Goal: Task Accomplishment & Management: Manage account settings

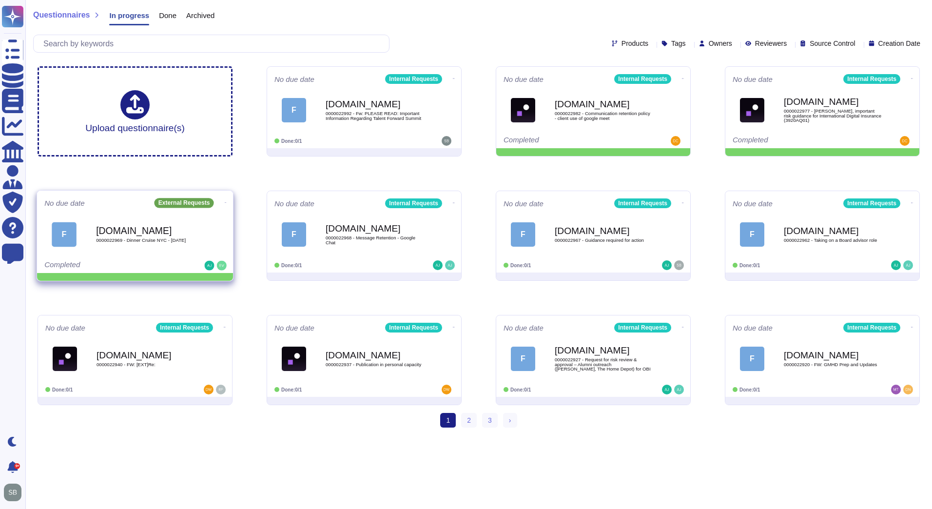
click at [225, 201] on icon at bounding box center [226, 202] width 2 height 2
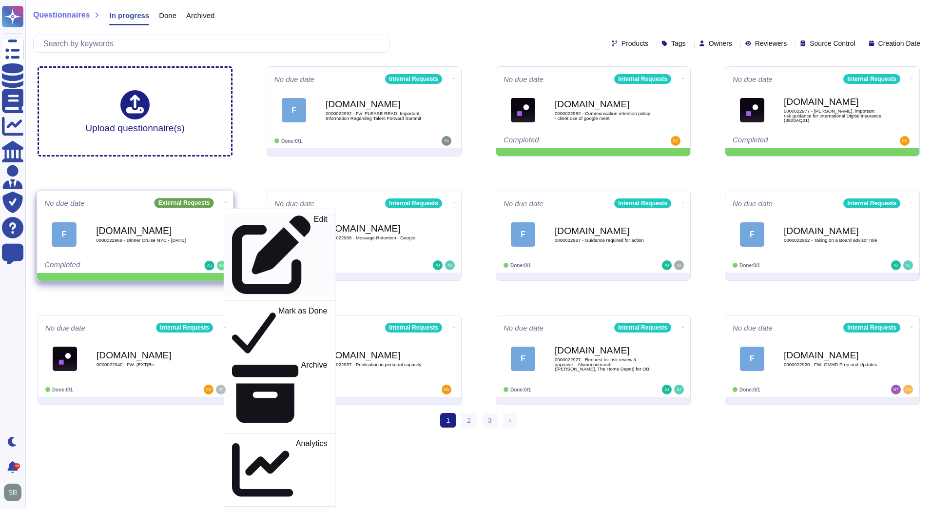
click at [314, 215] on p "Edit" at bounding box center [321, 254] width 14 height 79
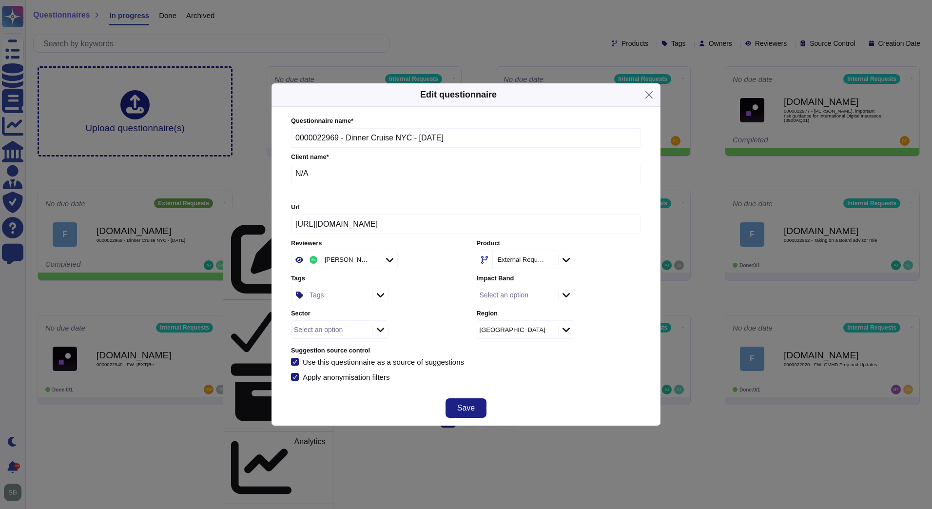
click at [570, 261] on icon at bounding box center [565, 260] width 7 height 10
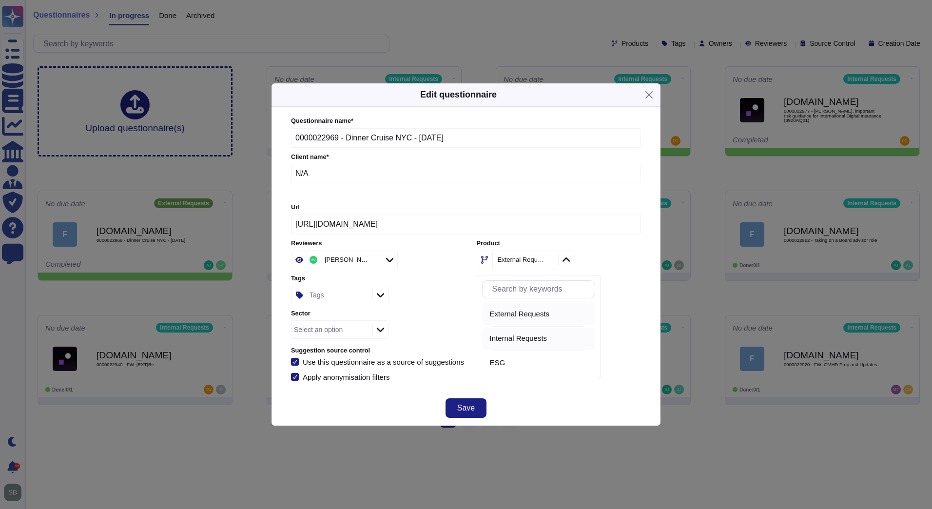
click at [506, 337] on span "Internal Requests" at bounding box center [518, 338] width 57 height 9
click at [459, 405] on span "Save" at bounding box center [466, 408] width 18 height 8
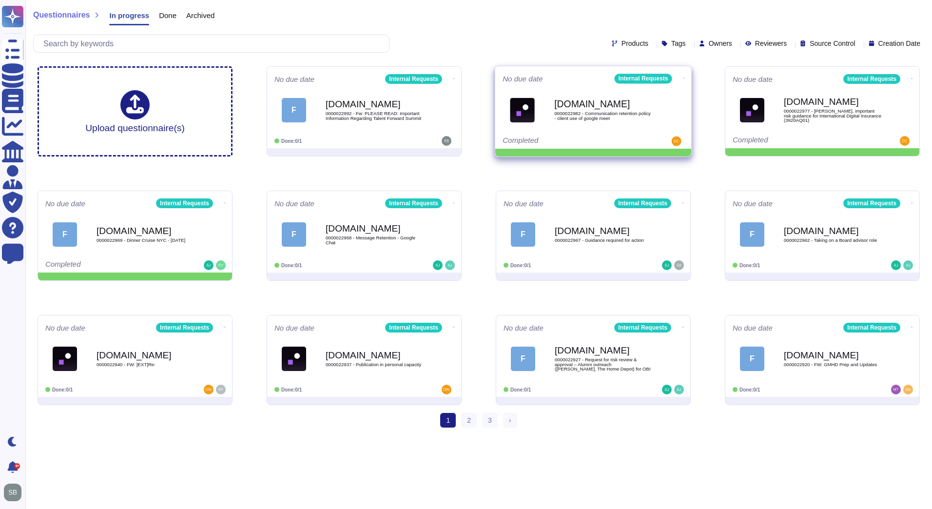
click at [683, 77] on icon at bounding box center [684, 78] width 2 height 2
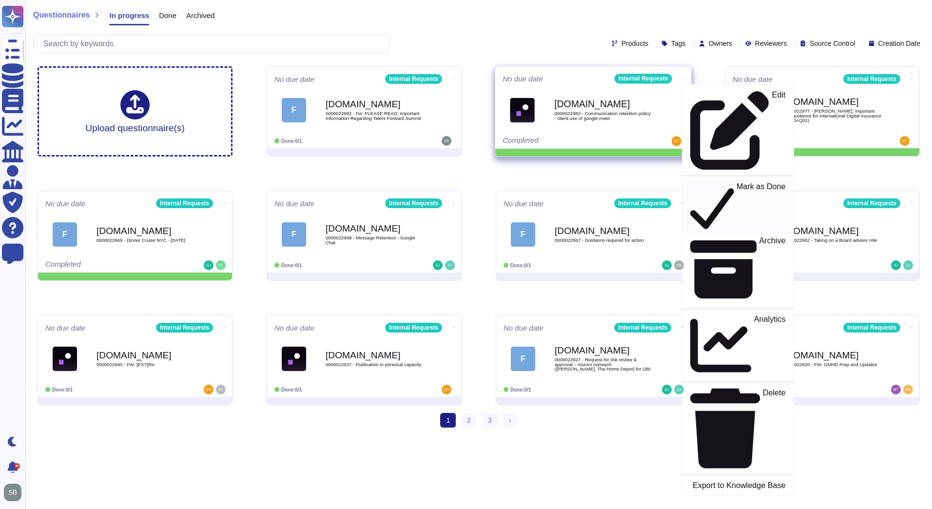
click at [736, 182] on p "Mark as Done" at bounding box center [760, 207] width 49 height 50
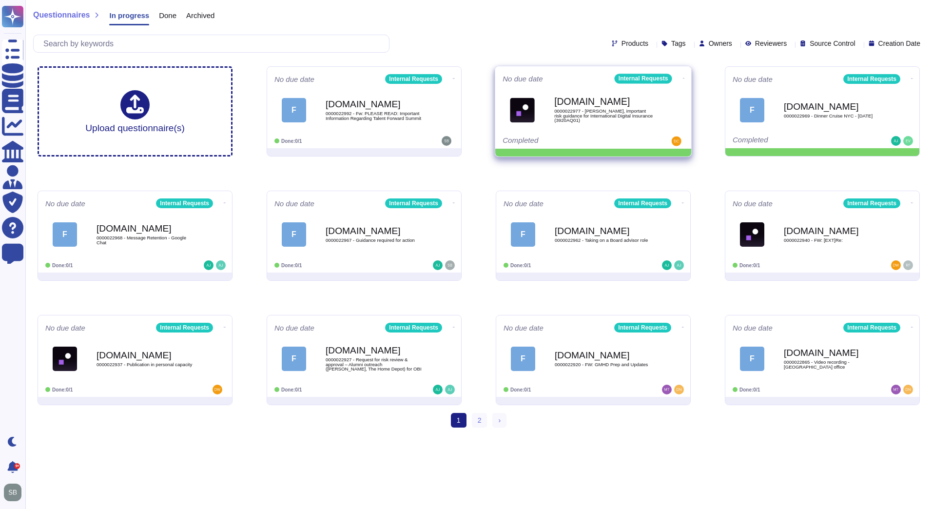
click at [679, 71] on div "No due date Internal Requests [DOMAIN_NAME] 0000022977 - [PERSON_NAME], importa…" at bounding box center [593, 107] width 196 height 82
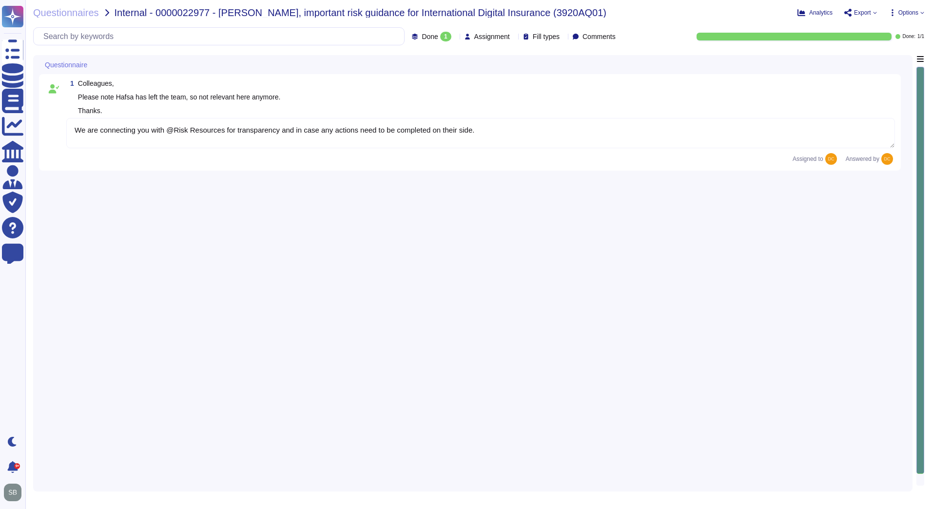
type textarea "We are connecting you with @Risk Resources for transparency and in case any act…"
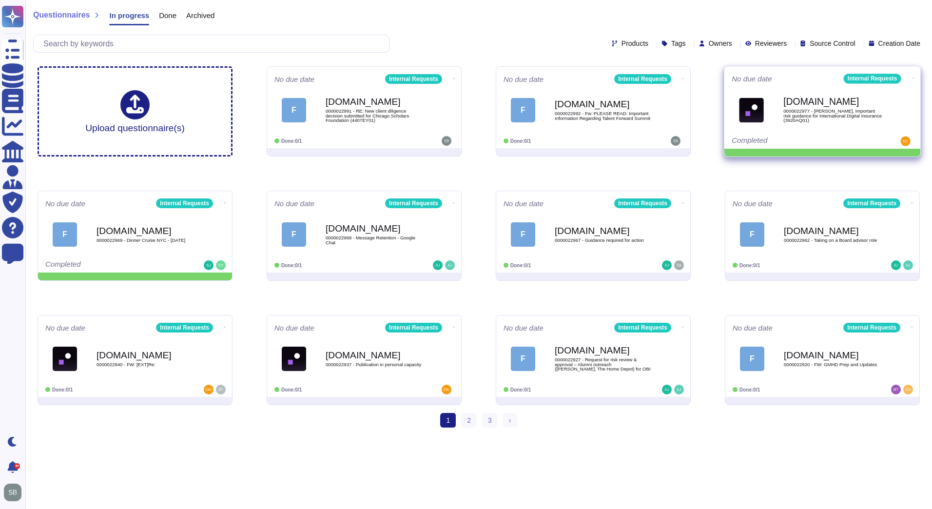
click at [912, 77] on icon at bounding box center [913, 78] width 2 height 2
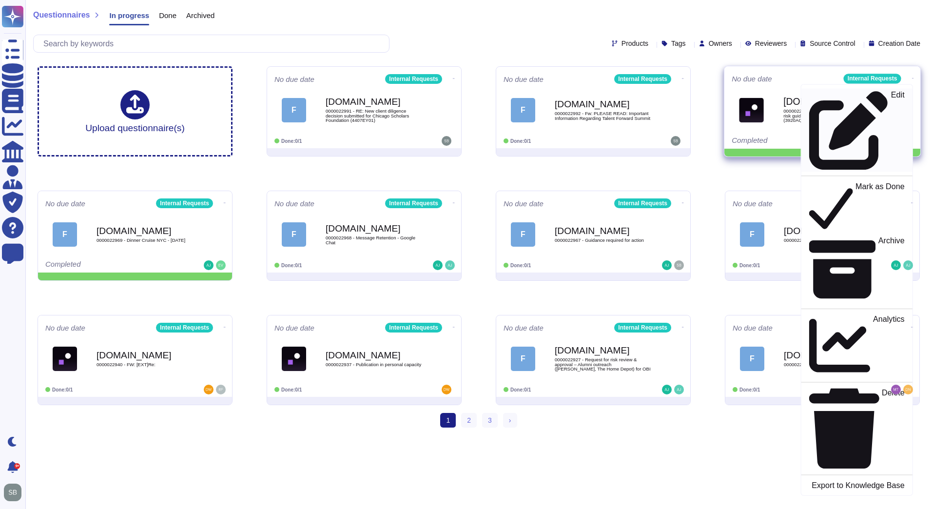
click at [891, 97] on p "Edit" at bounding box center [898, 130] width 14 height 79
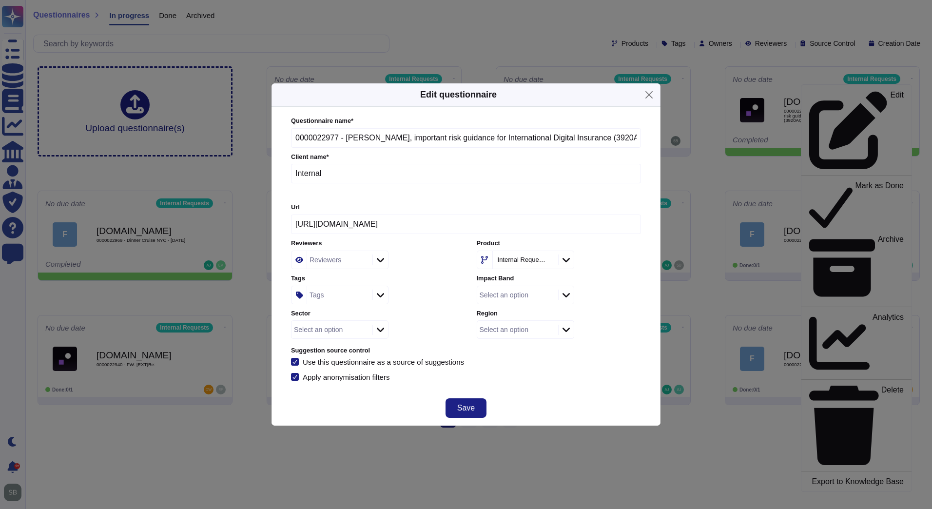
click at [333, 297] on div "Tags" at bounding box center [338, 295] width 63 height 18
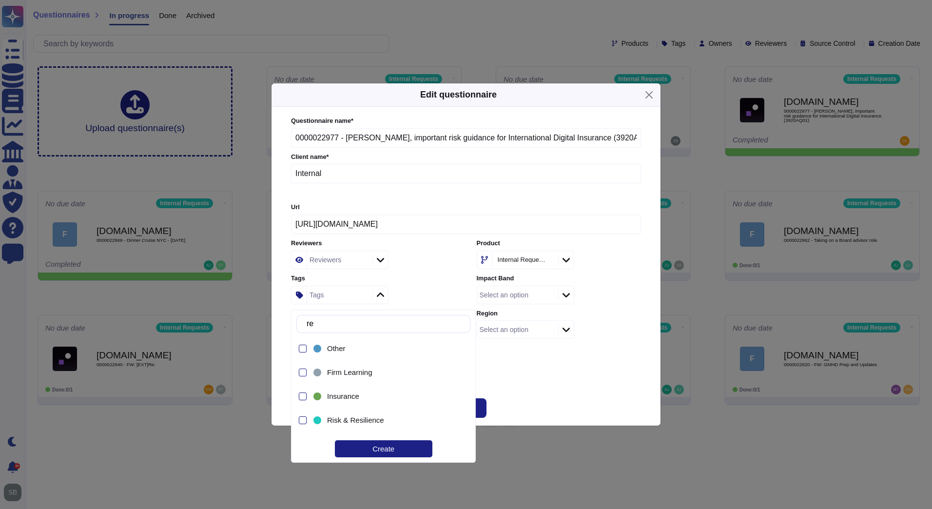
type input "r"
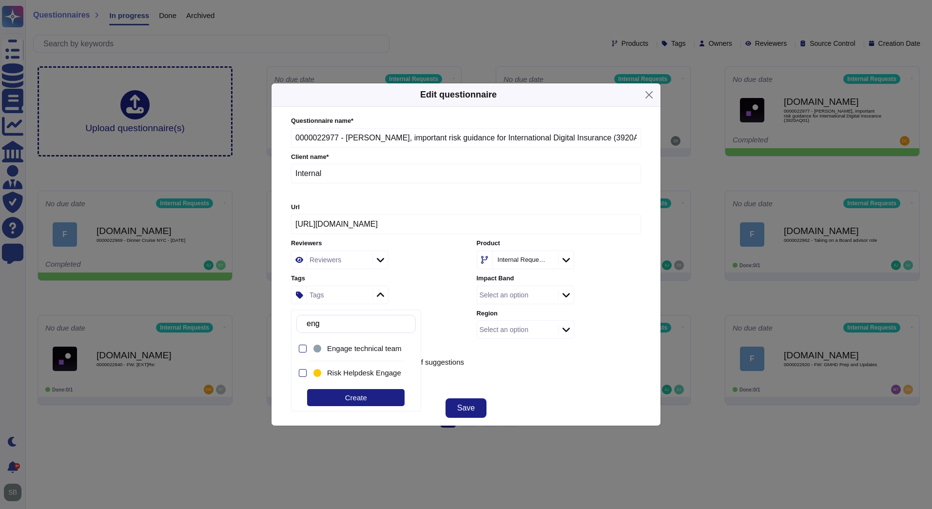
type input "enga"
click at [350, 372] on span "Risk Helpdesk Engage" at bounding box center [364, 372] width 74 height 9
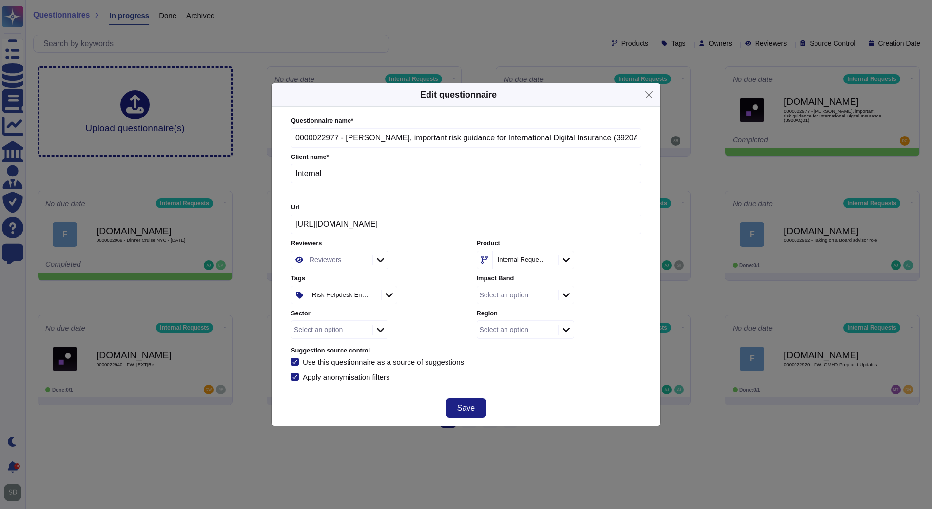
click at [540, 382] on div "Questionnaire name * 0000022977 - [PERSON_NAME], important risk guidance for In…" at bounding box center [465, 249] width 369 height 284
click at [480, 405] on button "Save" at bounding box center [465, 407] width 41 height 19
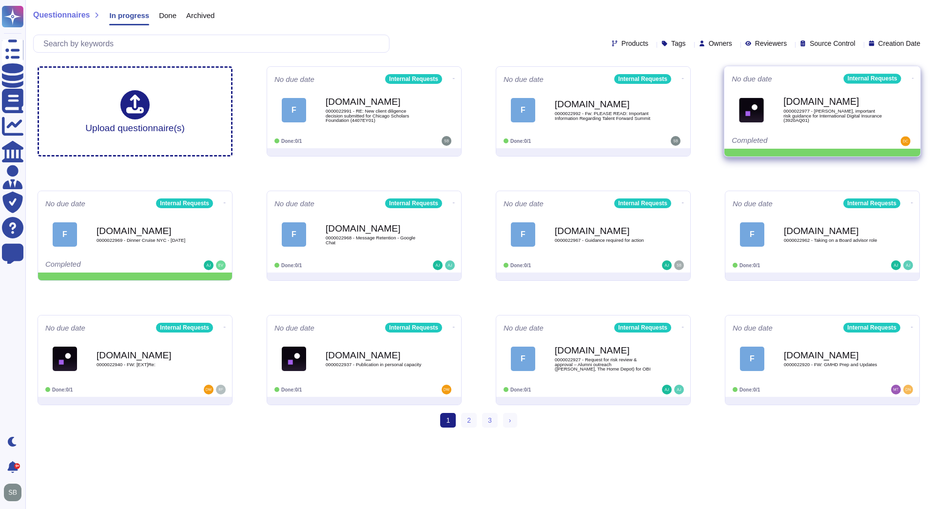
click at [912, 77] on icon at bounding box center [913, 78] width 2 height 2
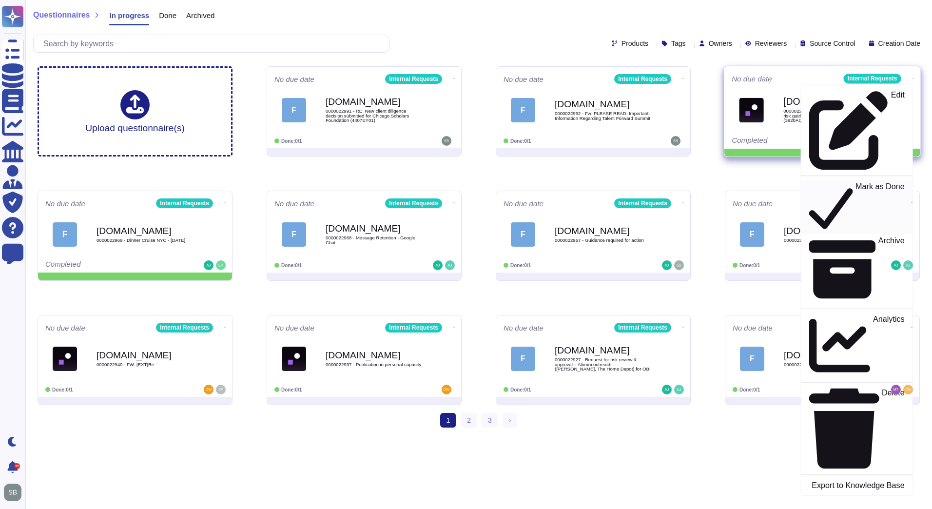
click at [859, 182] on p "Mark as Done" at bounding box center [879, 207] width 49 height 50
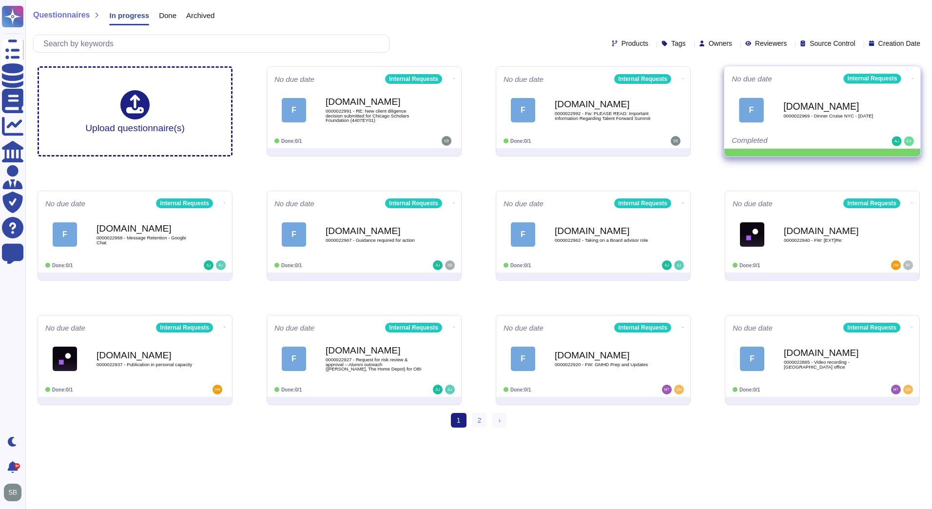
click at [912, 77] on icon at bounding box center [913, 78] width 2 height 2
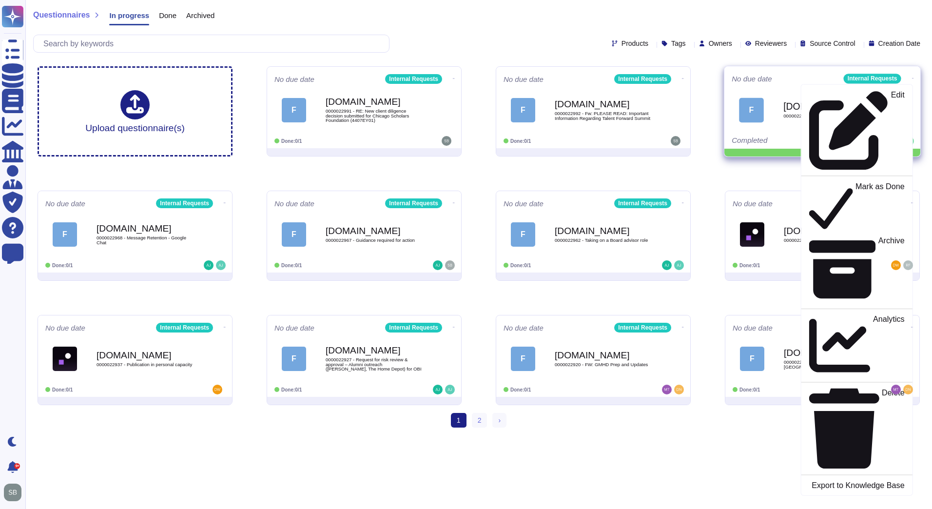
click at [784, 89] on div "F [DOMAIN_NAME] 0000022969 - Dinner Cruise [GEOGRAPHIC_DATA] - [DATE]" at bounding box center [821, 109] width 181 height 49
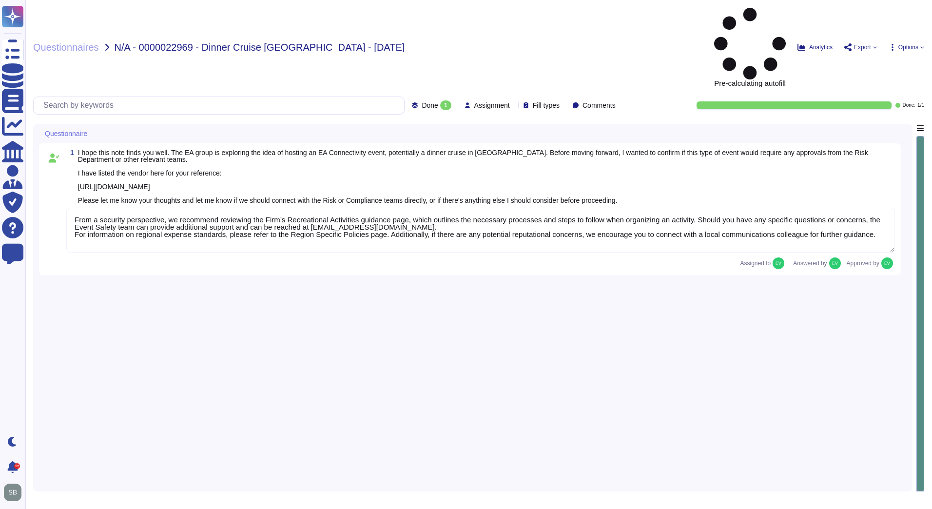
type textarea "From a security perspective, we recommend reviewing the Firm’s Recreational Act…"
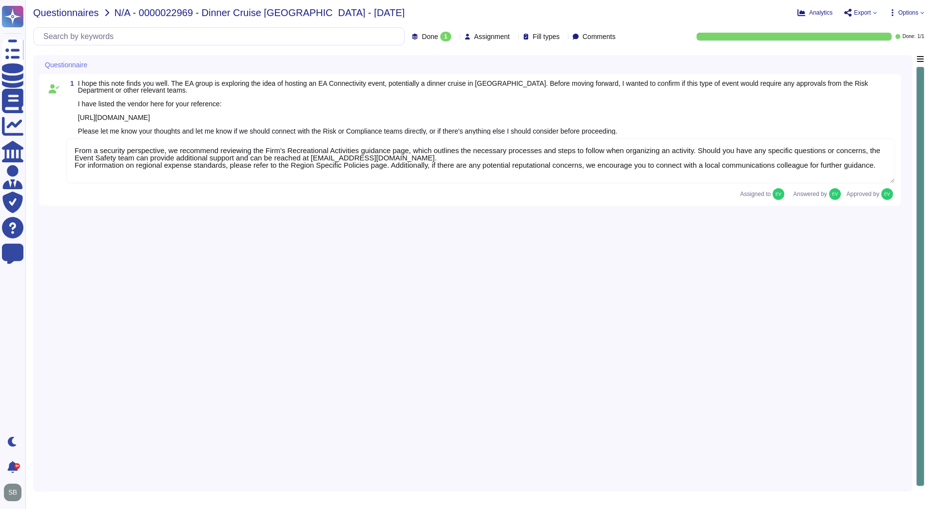
click at [73, 10] on span "Questionnaires" at bounding box center [66, 13] width 66 height 10
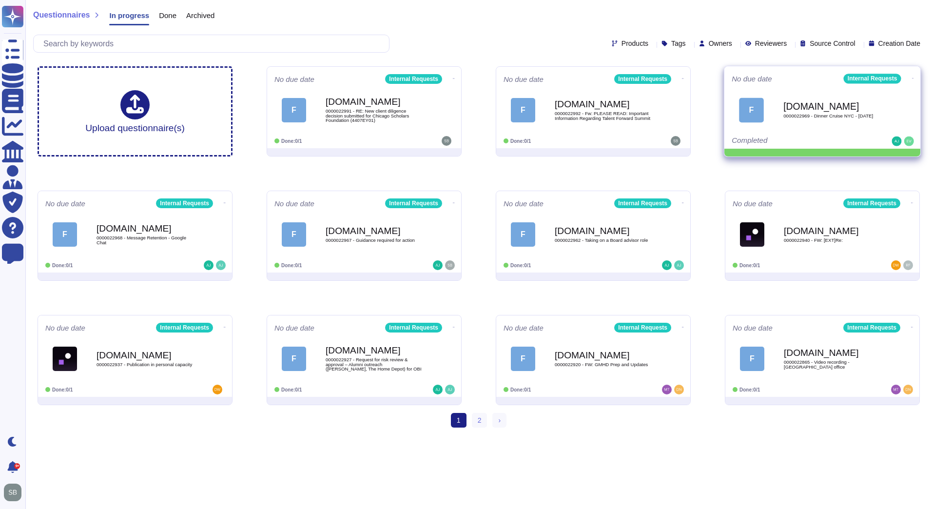
click at [913, 76] on div "No due date Internal Requests F [DOMAIN_NAME] 0000022969 - Dinner Cruise NYC - …" at bounding box center [822, 107] width 196 height 82
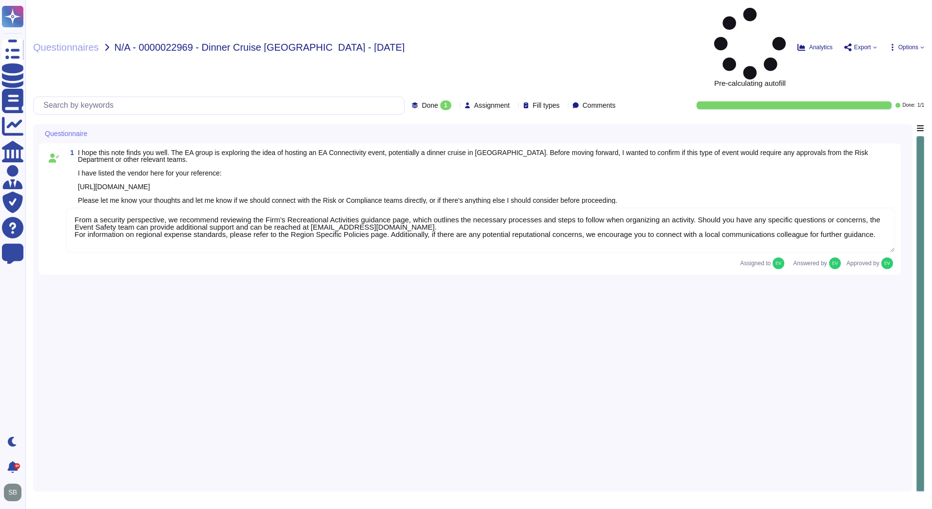
type textarea "From a security perspective, we recommend reviewing the Firm’s Recreational Act…"
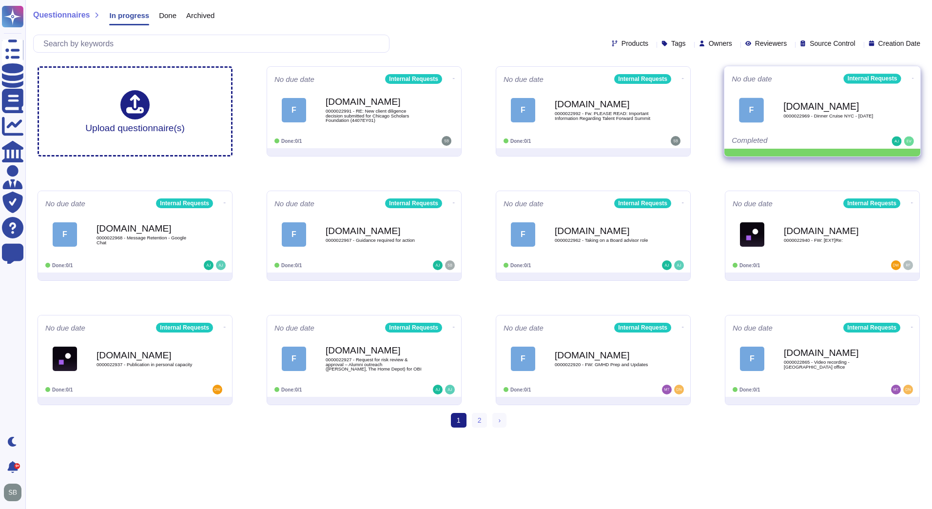
click at [912, 77] on icon at bounding box center [913, 78] width 2 height 2
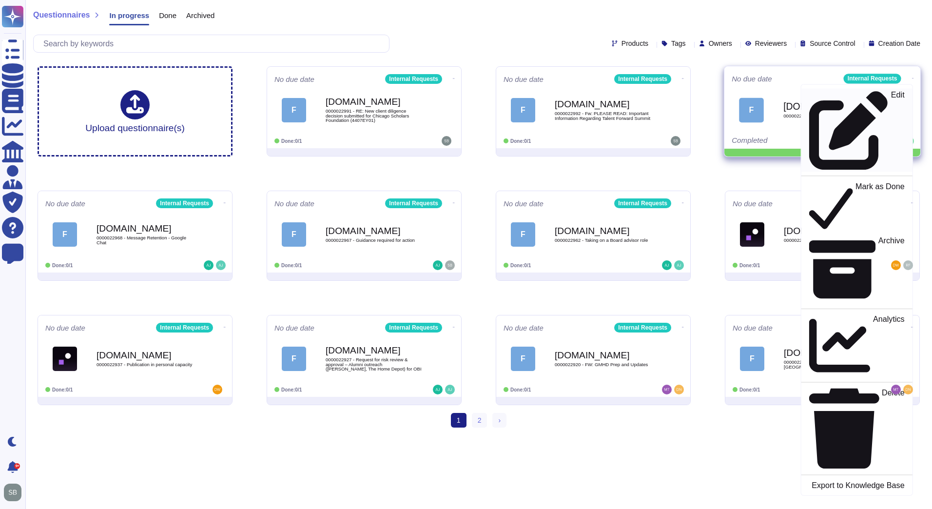
click at [891, 98] on p "Edit" at bounding box center [898, 130] width 14 height 79
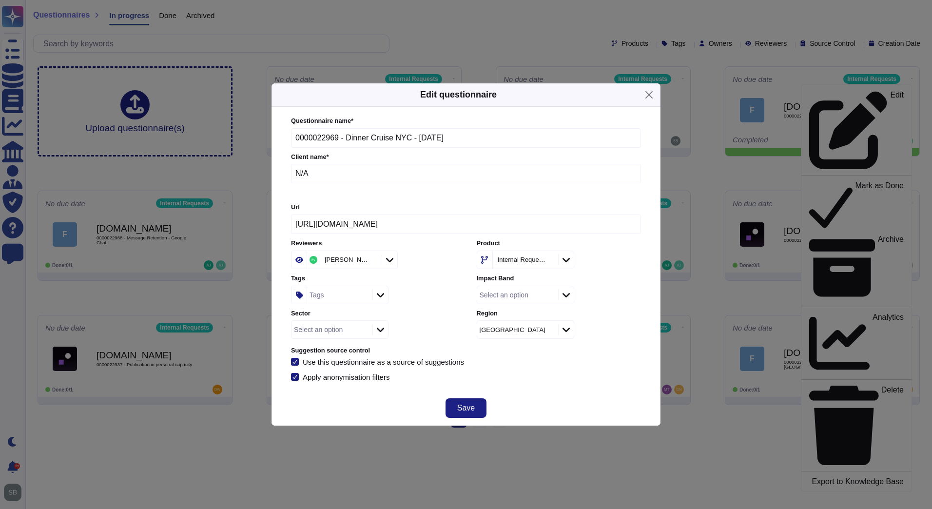
click at [310, 298] on div "Tags" at bounding box center [316, 294] width 15 height 7
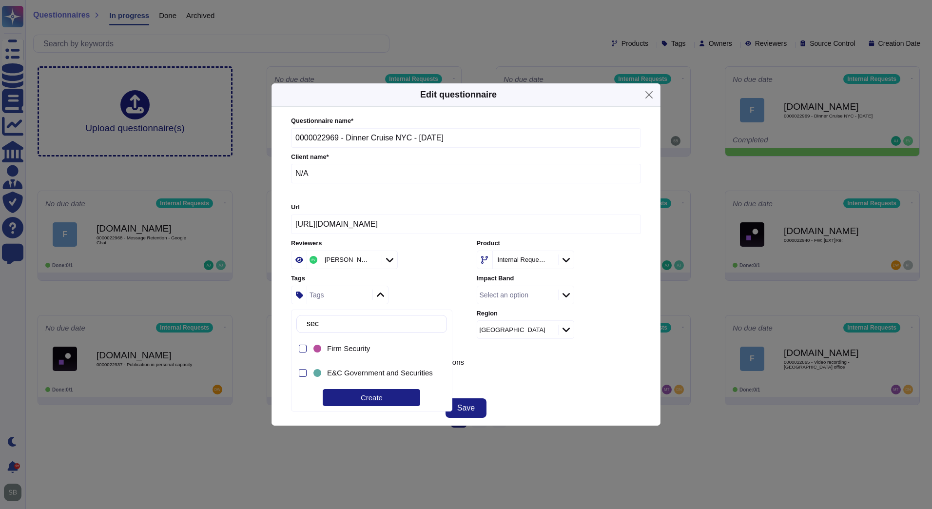
type input "secu"
click at [343, 348] on span "Firm Security" at bounding box center [348, 348] width 43 height 9
click at [609, 367] on div "Questionnaire name * 0000022969 - Dinner Cruise NYC - [DATE] Client name * N/A …" at bounding box center [466, 248] width 350 height 265
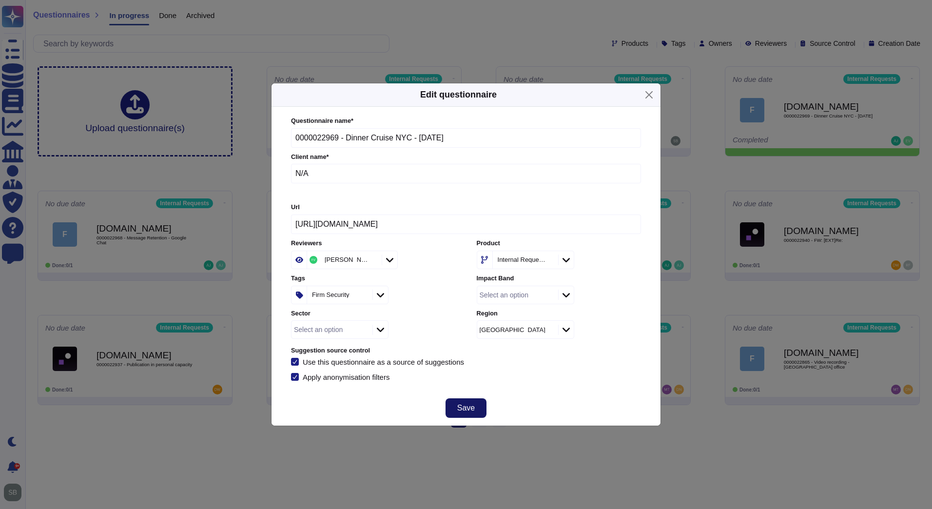
click at [460, 404] on span "Save" at bounding box center [466, 408] width 18 height 8
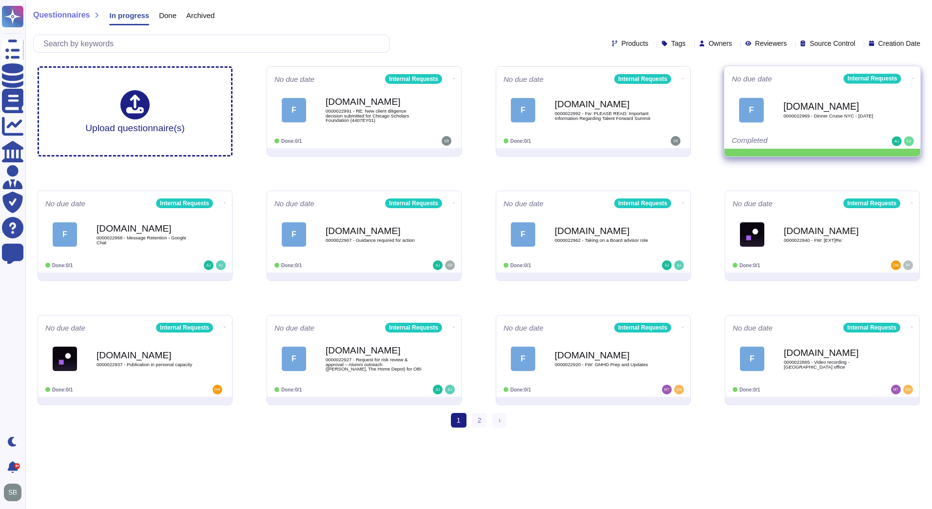
click at [912, 77] on icon at bounding box center [913, 78] width 2 height 2
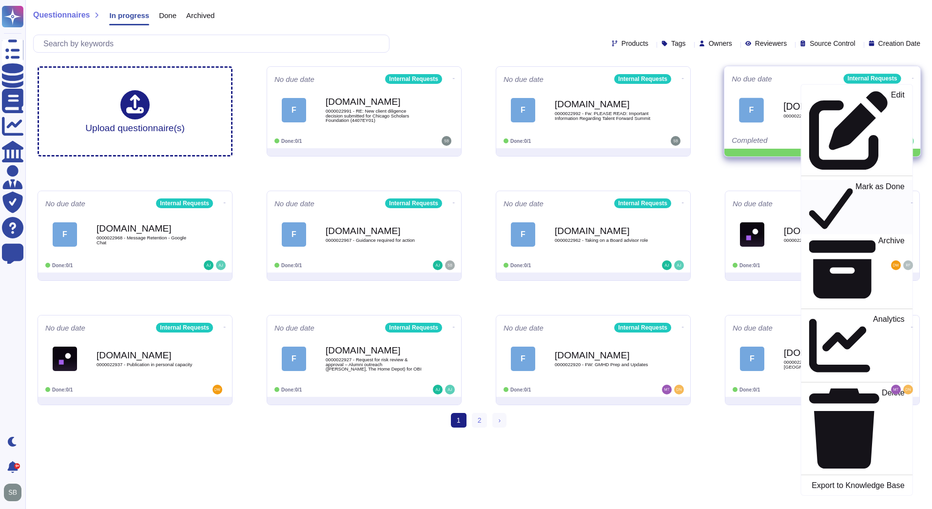
click at [855, 182] on p "Mark as Done" at bounding box center [879, 207] width 49 height 50
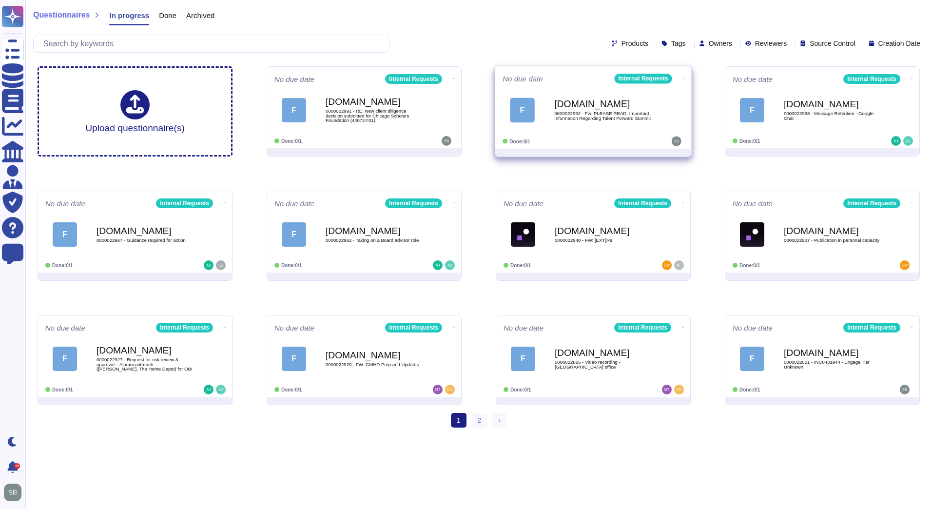
click at [611, 126] on div "[DOMAIN_NAME] 0000022992 - Fw: PLEASE READ: Important Information Regarding Tal…" at bounding box center [603, 109] width 98 height 39
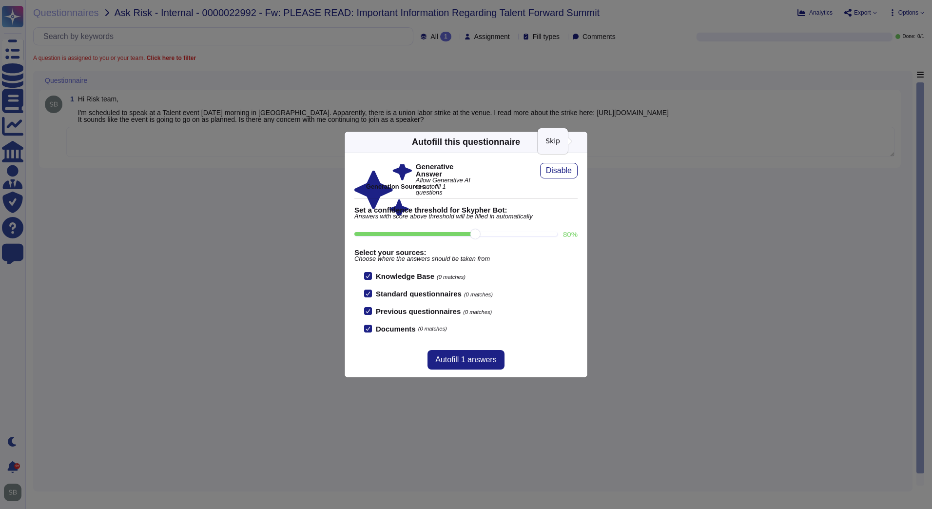
click at [581, 142] on icon at bounding box center [581, 142] width 0 height 0
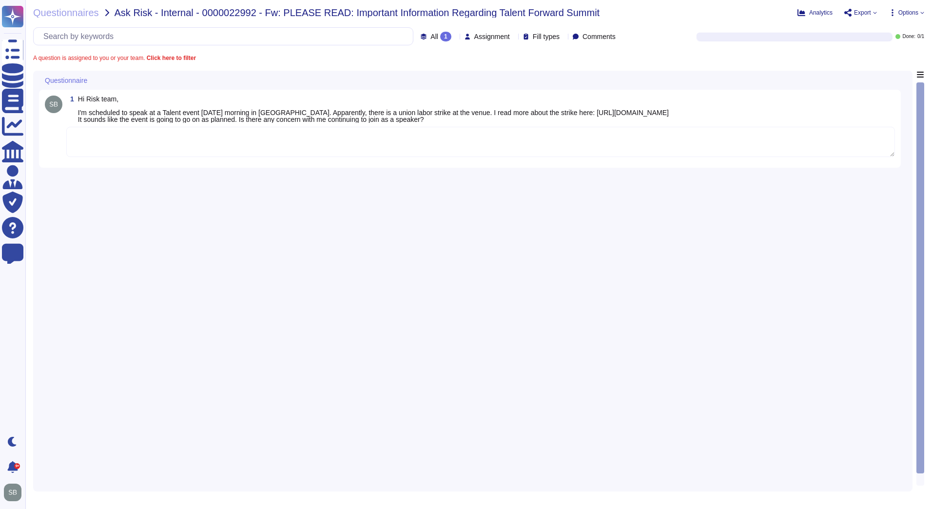
click at [449, 193] on div "1 Hi Risk team, I'm scheduled to speak at a Talent event [DATE] morning in [GEO…" at bounding box center [472, 278] width 867 height 415
click at [441, 189] on div "1 Hi Risk team, I'm scheduled to speak at a Talent event [DATE] morning in [GEO…" at bounding box center [472, 278] width 867 height 415
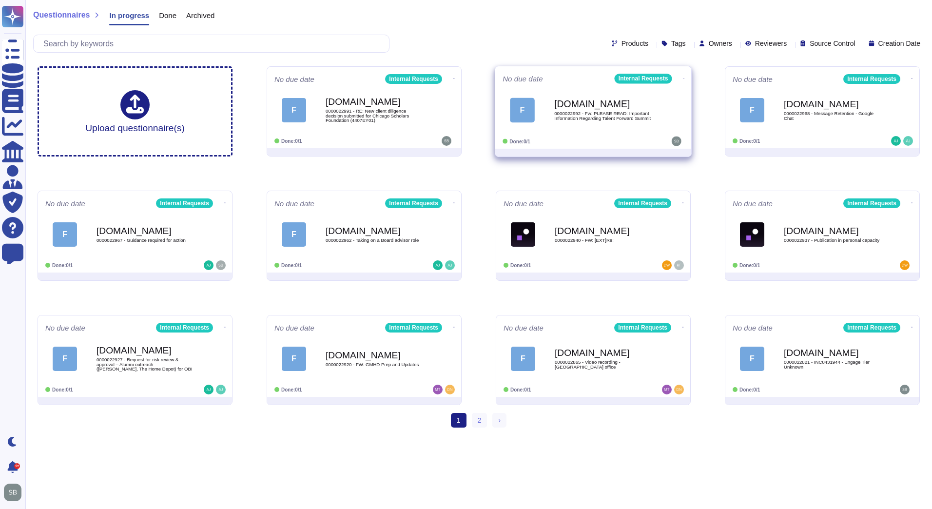
click at [616, 120] on span "0000022992 - Fw: PLEASE READ: Important Information Regarding Talent Forward Su…" at bounding box center [603, 115] width 98 height 9
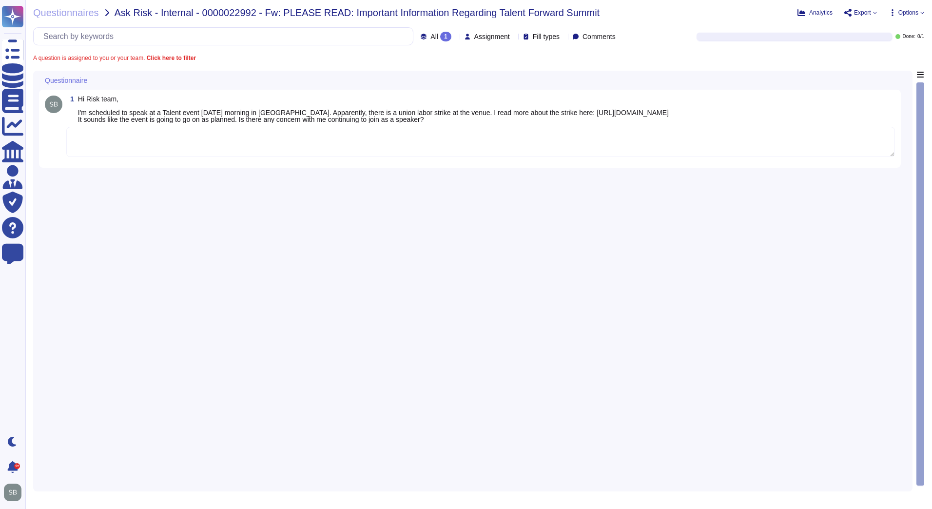
click at [298, 306] on div "1 Hi Risk team, I'm scheduled to speak at a Talent event [DATE] morning in [GEO…" at bounding box center [472, 278] width 867 height 415
